Goal: Communication & Community: Share content

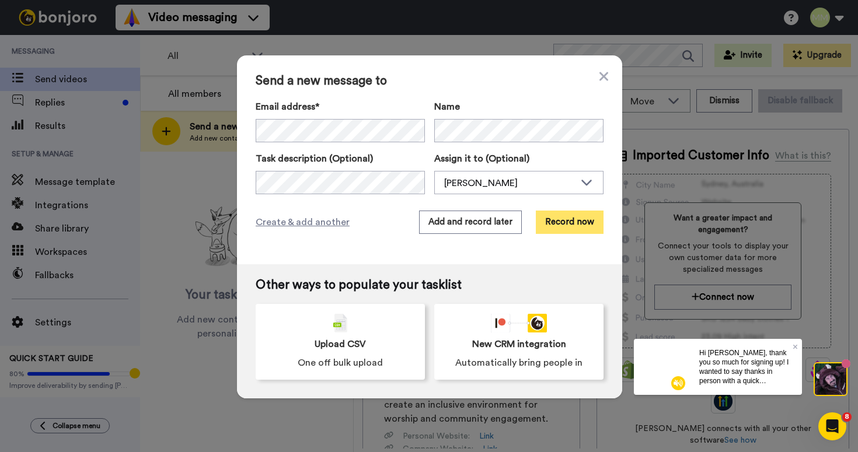
click at [557, 217] on button "Record now" at bounding box center [570, 222] width 68 height 23
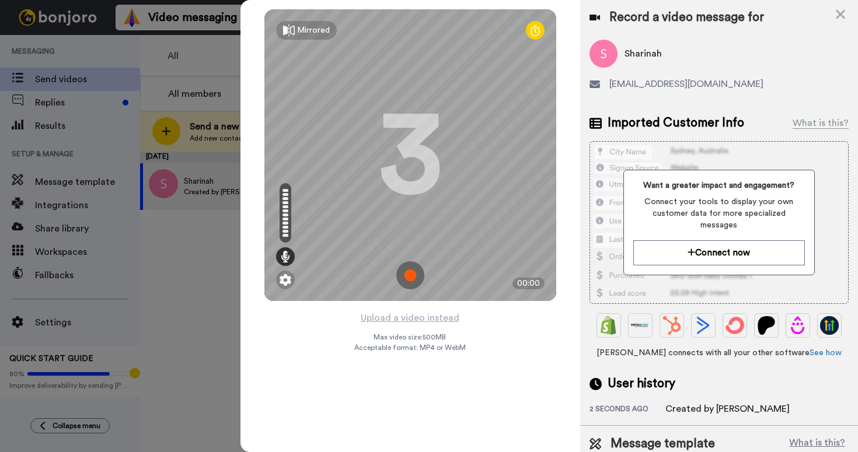
click at [419, 276] on img at bounding box center [410, 276] width 28 height 28
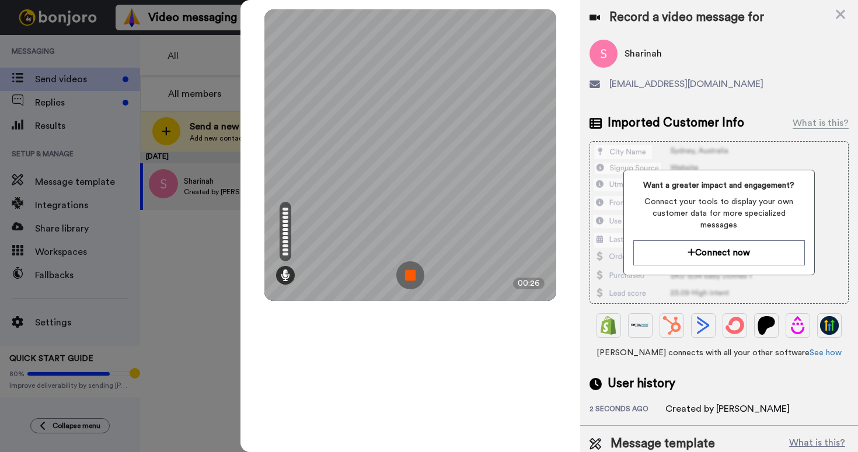
click at [405, 275] on img at bounding box center [410, 276] width 28 height 28
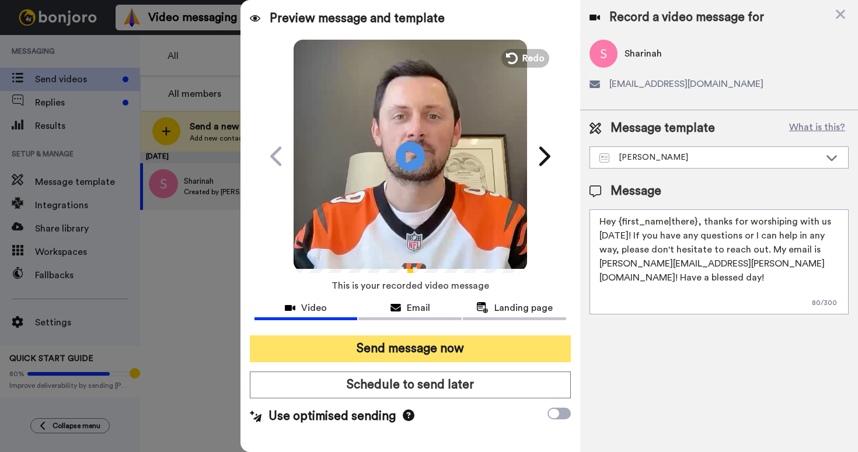
click at [469, 356] on button "Send message now" at bounding box center [410, 349] width 321 height 27
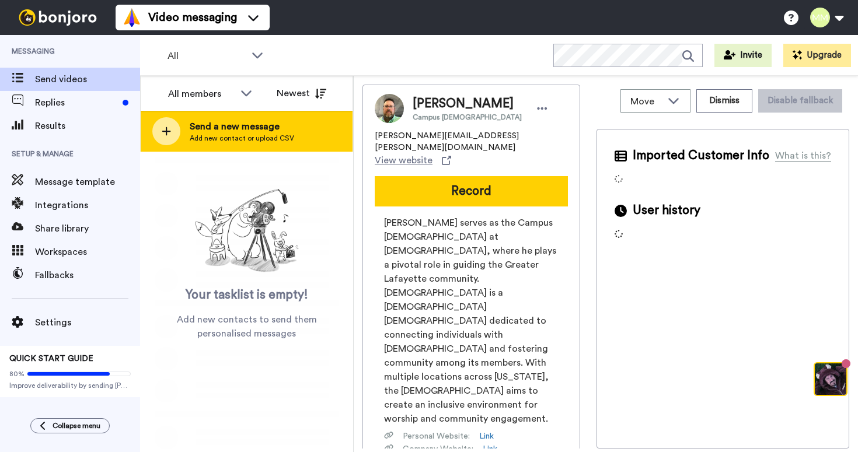
click at [180, 126] on div at bounding box center [166, 131] width 28 height 28
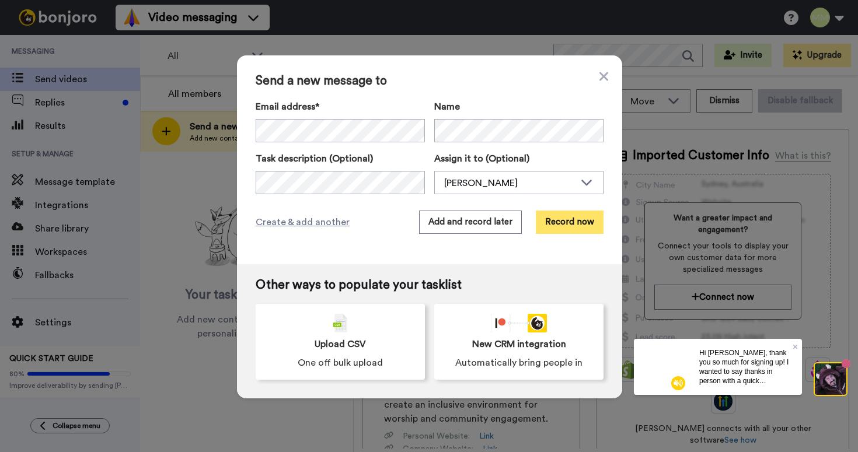
drag, startPoint x: 462, startPoint y: 143, endPoint x: 568, endPoint y: 223, distance: 132.5
click at [568, 223] on button "Record now" at bounding box center [570, 222] width 68 height 23
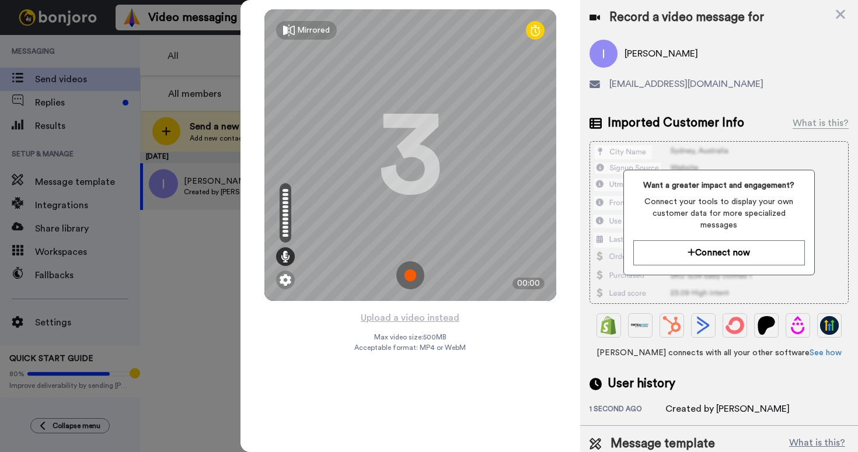
click at [415, 268] on img at bounding box center [410, 276] width 28 height 28
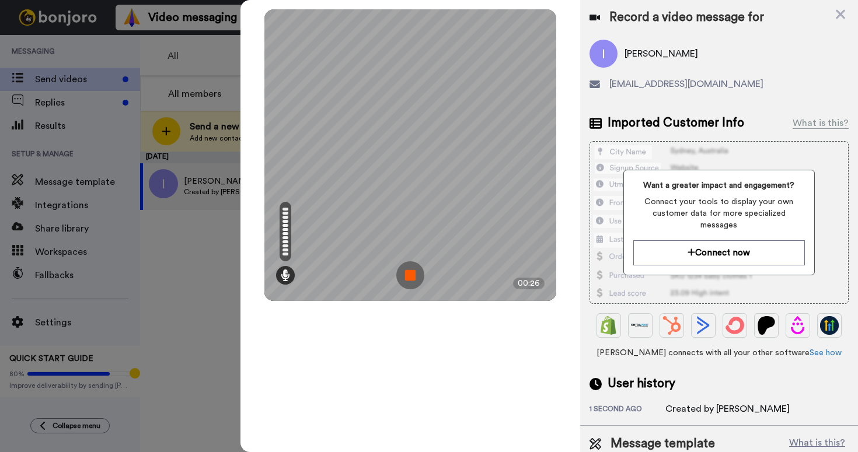
click at [405, 277] on img at bounding box center [410, 276] width 28 height 28
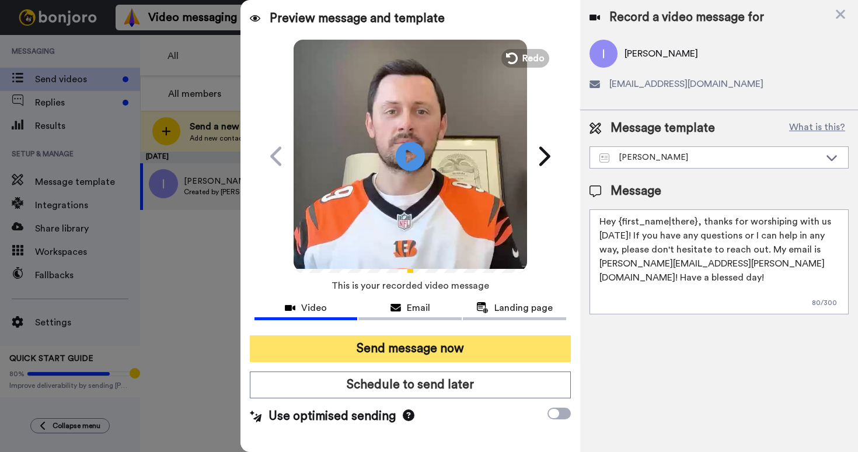
click at [431, 347] on button "Send message now" at bounding box center [410, 349] width 321 height 27
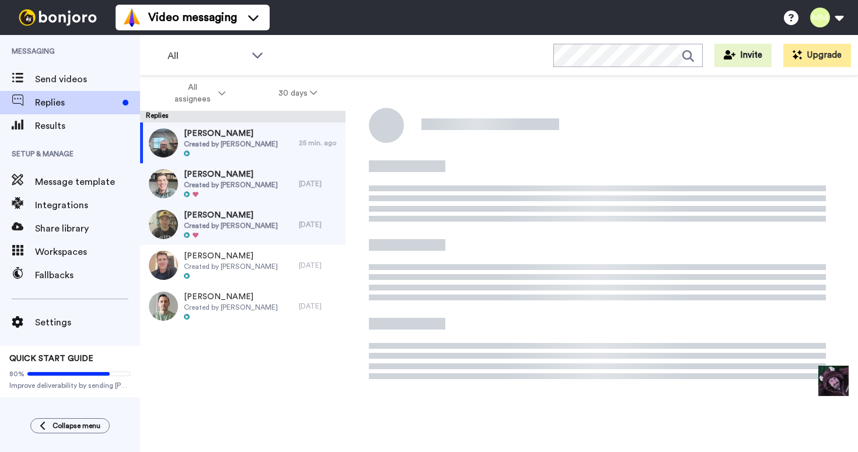
scroll to position [41, 0]
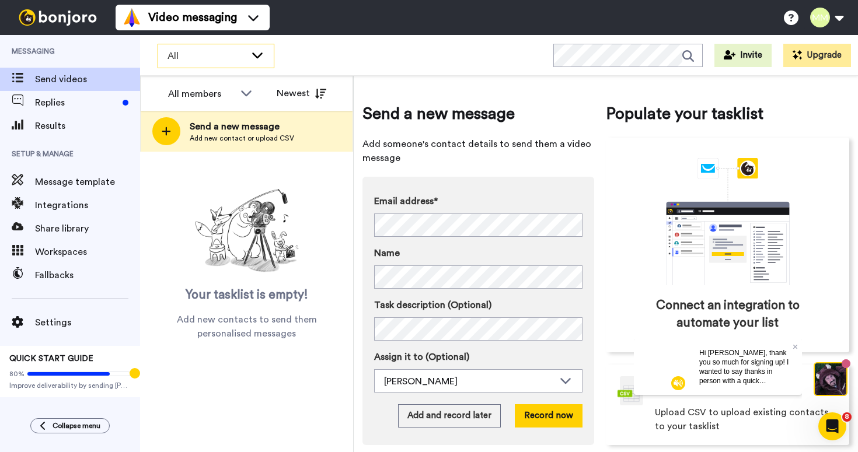
click at [260, 61] on div "All" at bounding box center [216, 55] width 116 height 23
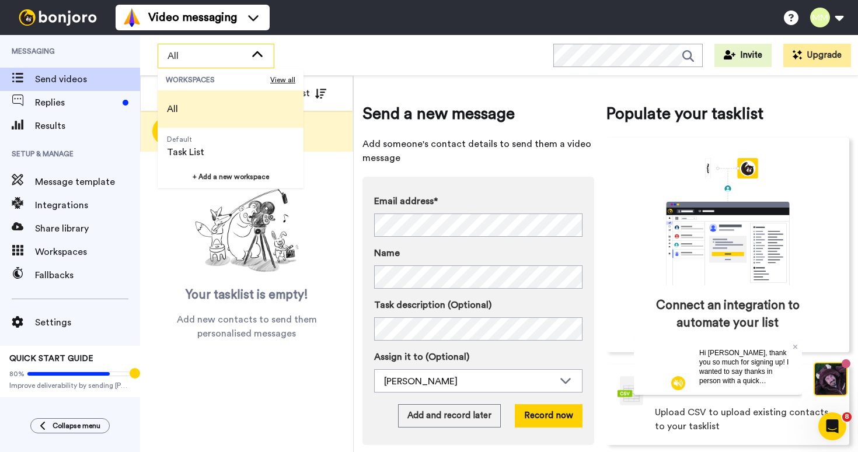
click at [301, 53] on div "All WORKSPACES View all All Default Task List + Add a new workspace Invite Upgr…" at bounding box center [499, 55] width 718 height 41
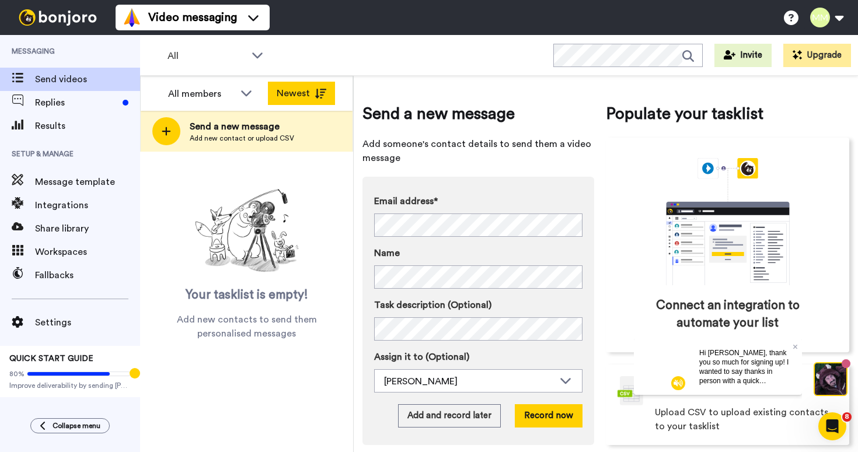
click at [314, 95] on button "Newest" at bounding box center [301, 93] width 67 height 23
click at [290, 96] on button "Oldest" at bounding box center [301, 93] width 67 height 23
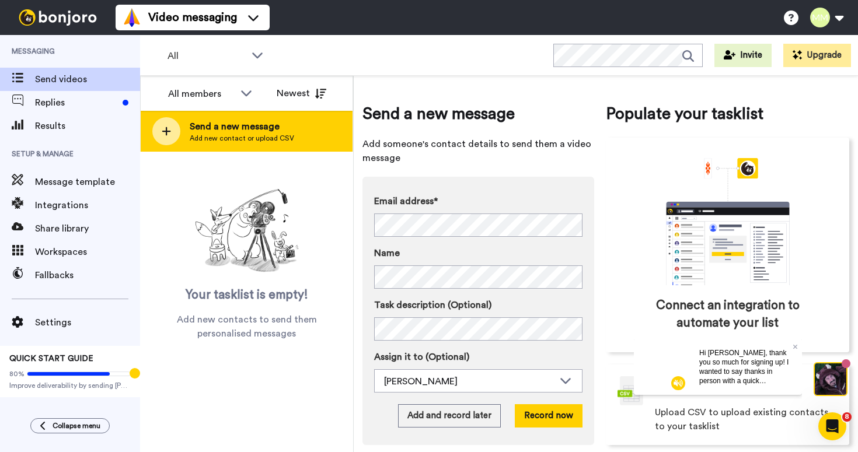
click at [201, 131] on span "Send a new message" at bounding box center [242, 127] width 105 height 14
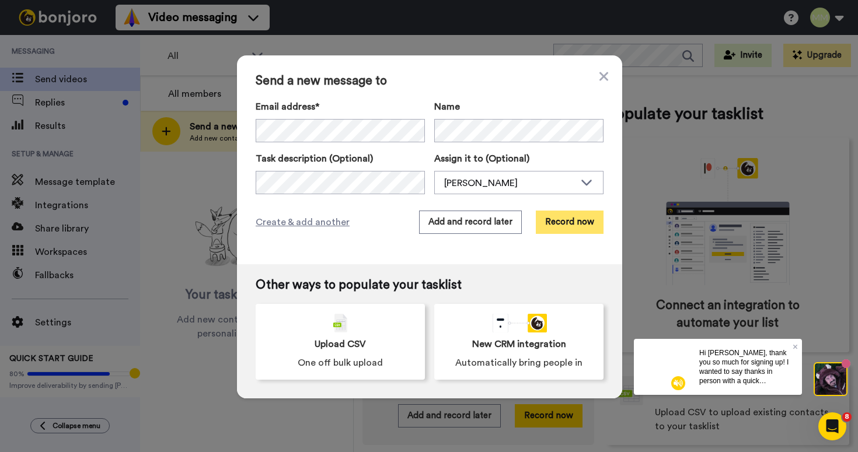
click at [587, 221] on button "Record now" at bounding box center [570, 222] width 68 height 23
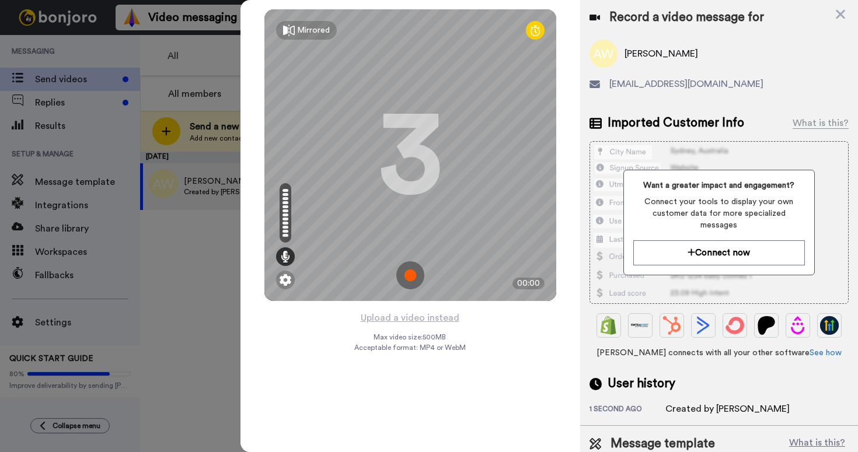
click at [406, 271] on img at bounding box center [410, 276] width 28 height 28
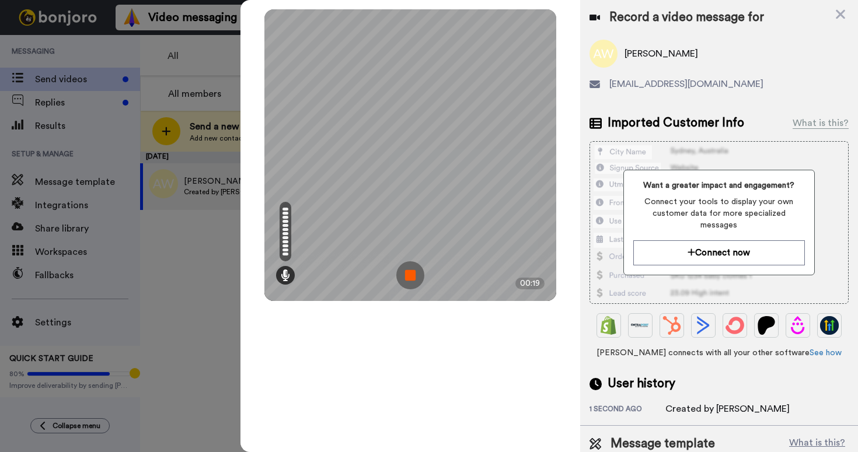
click at [404, 276] on img at bounding box center [410, 276] width 28 height 28
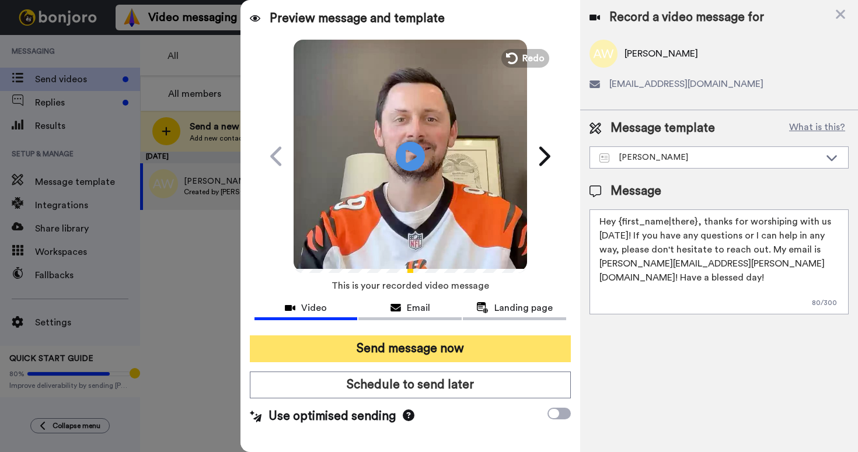
click at [425, 354] on button "Send message now" at bounding box center [410, 349] width 321 height 27
